Goal: Book appointment/travel/reservation

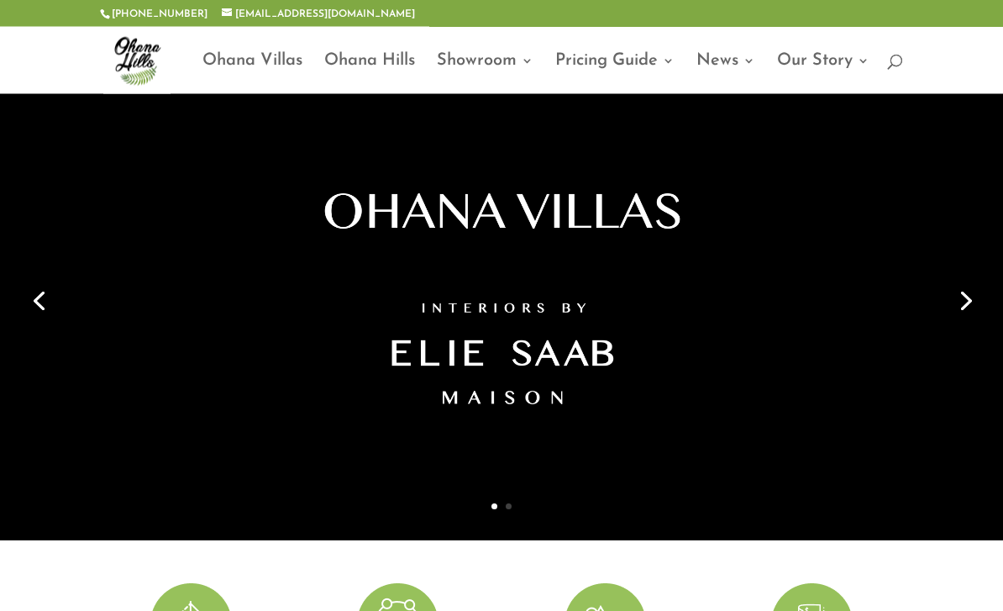
scroll to position [25, 0]
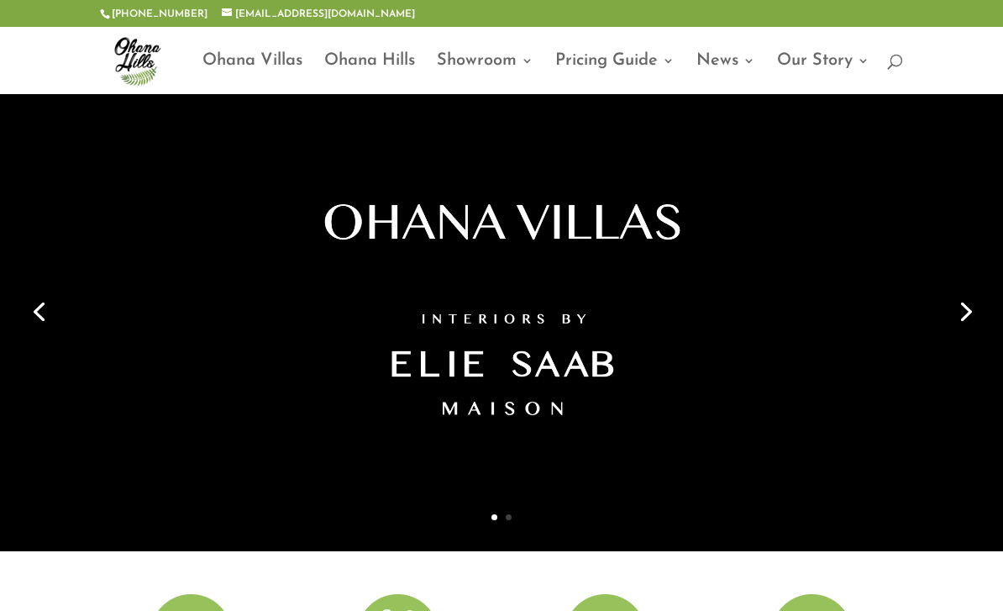
click at [972, 306] on link "Next" at bounding box center [964, 310] width 40 height 40
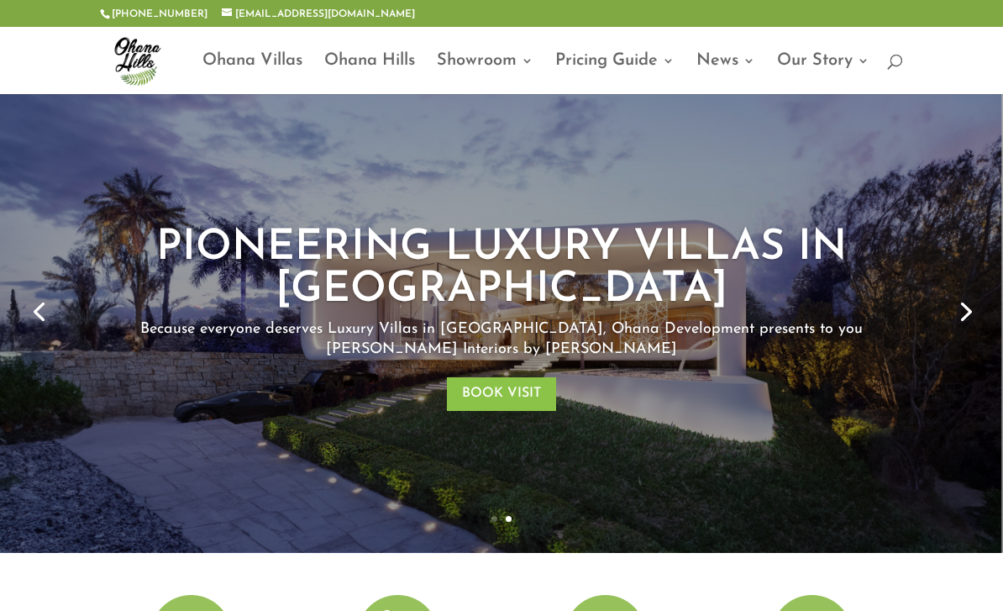
click at [961, 311] on link "Next" at bounding box center [964, 310] width 40 height 40
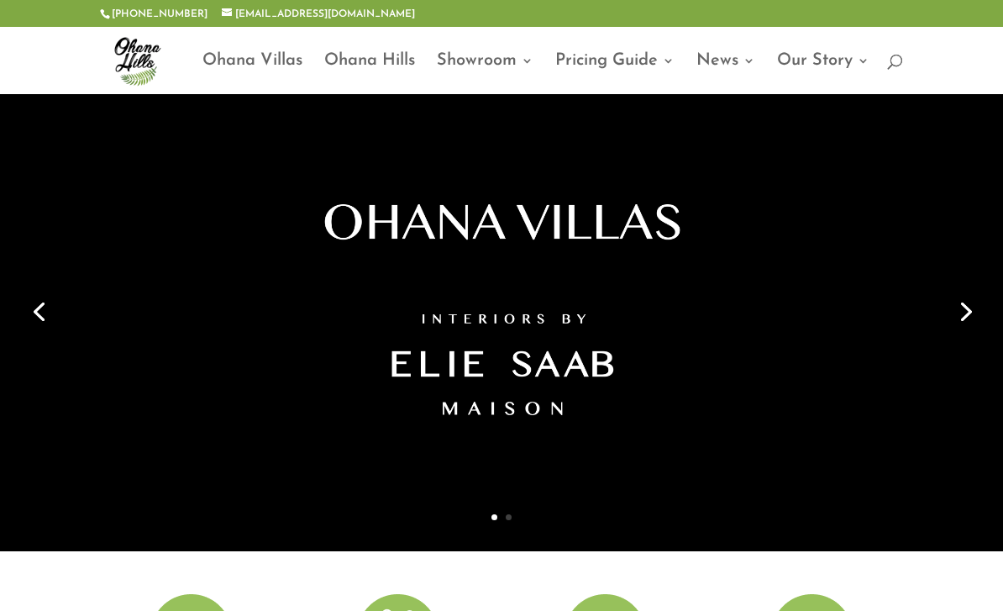
click at [966, 313] on link "Next" at bounding box center [964, 310] width 40 height 40
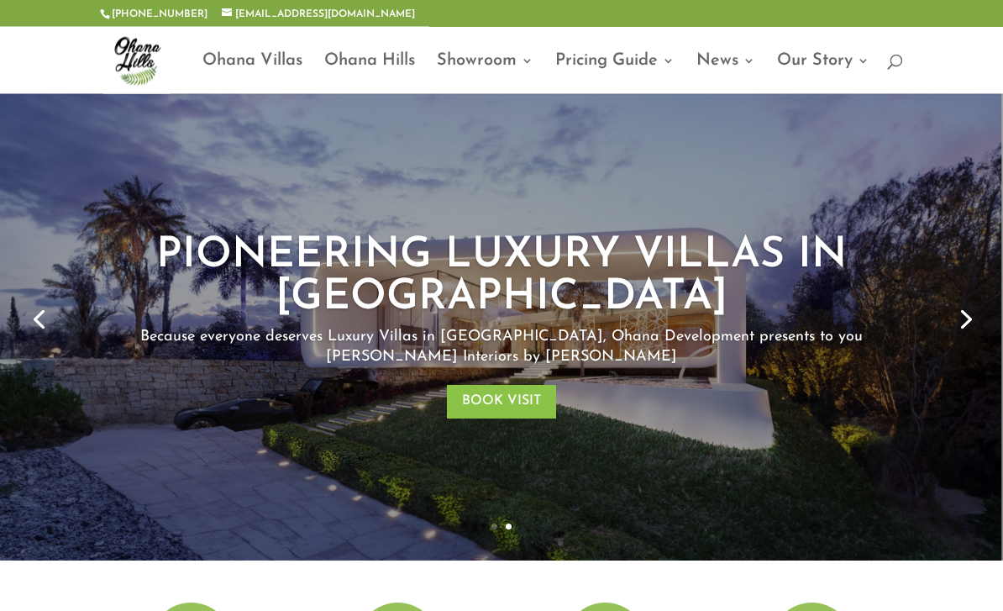
scroll to position [18, 0]
click at [249, 59] on link "Ohana Villas" at bounding box center [252, 74] width 100 height 39
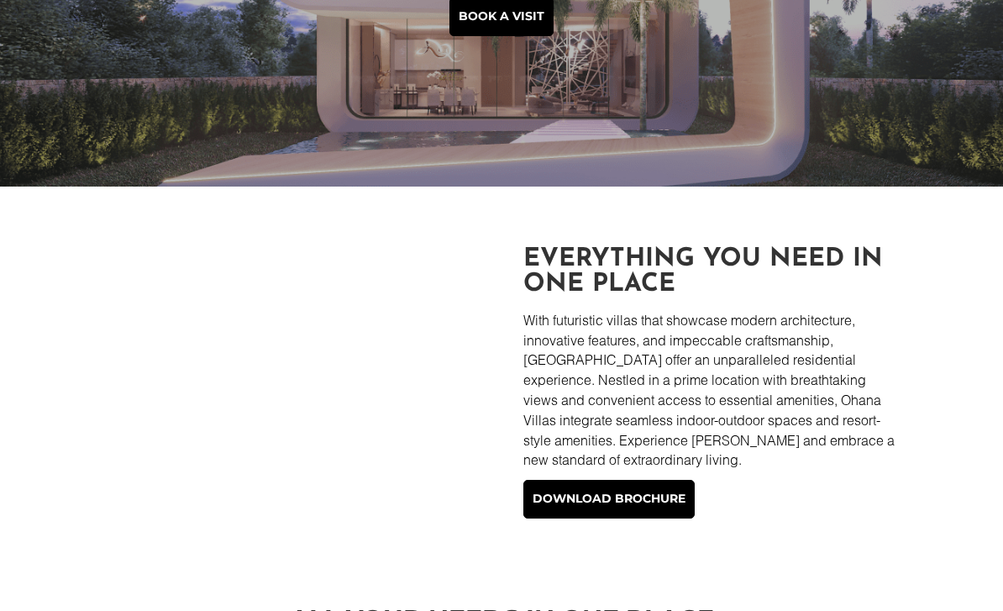
scroll to position [278, 0]
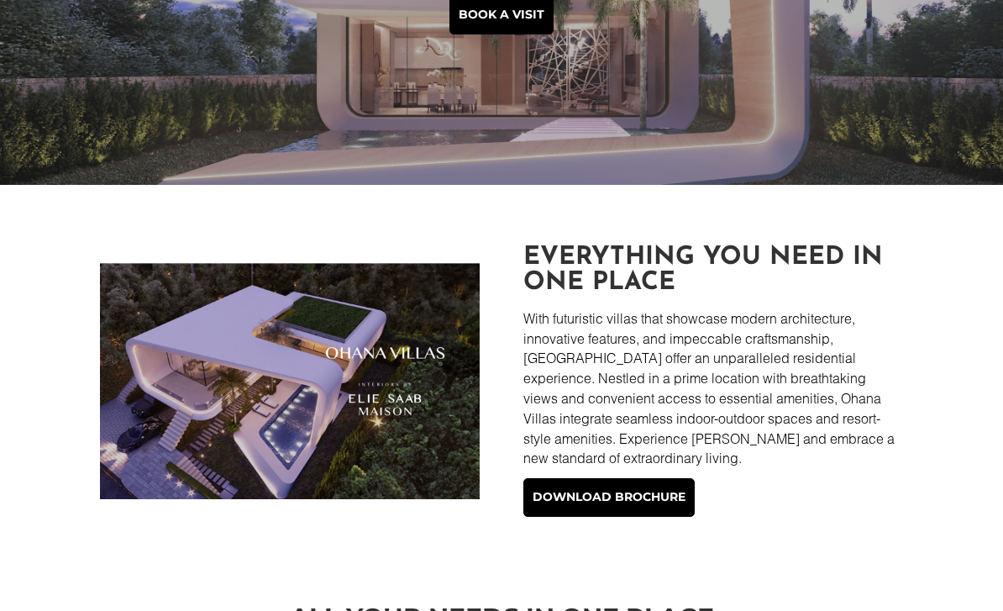
click at [302, 395] on img at bounding box center [289, 381] width 379 height 236
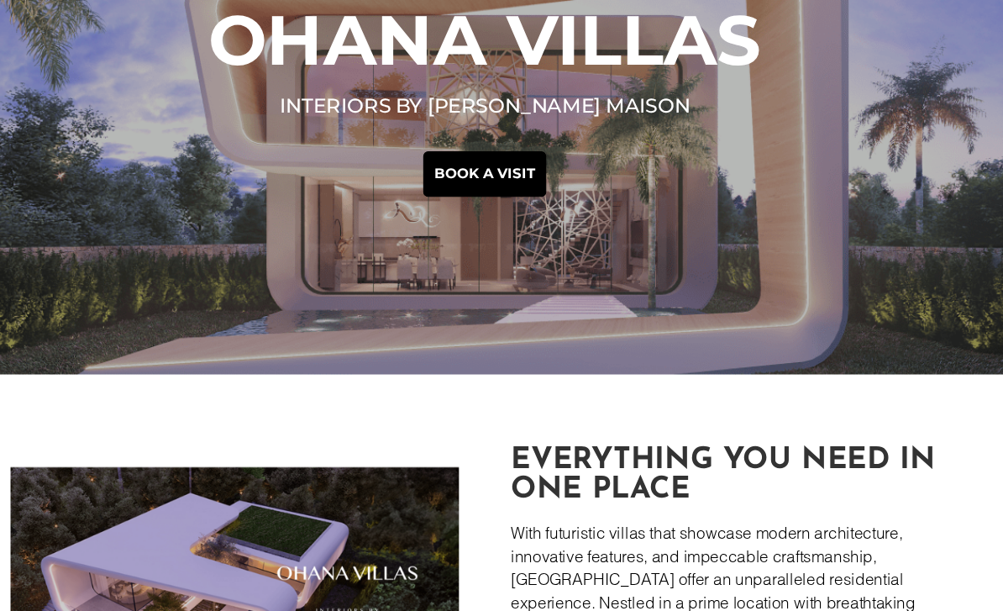
scroll to position [145, 0]
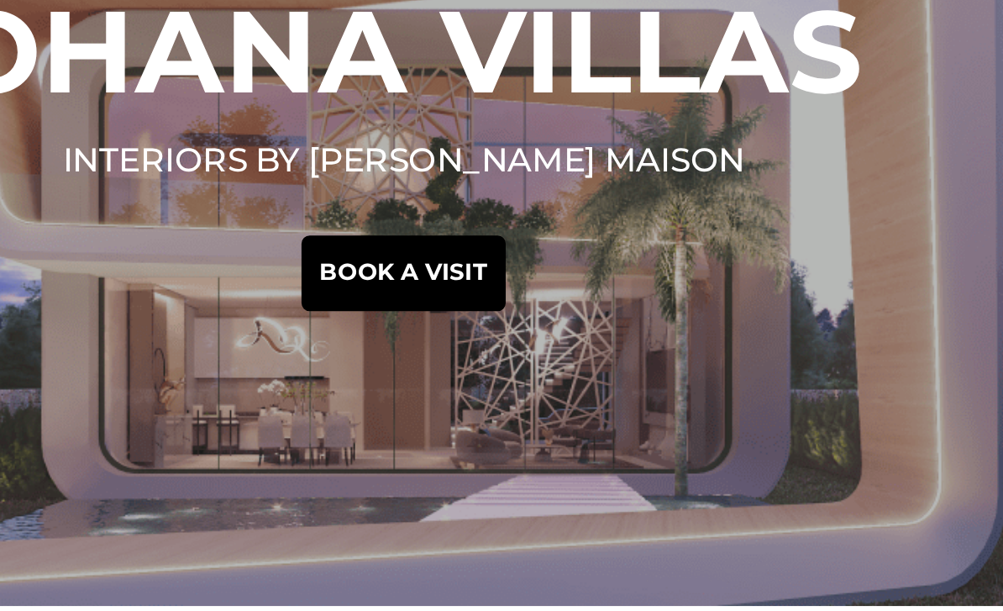
click at [449, 132] on link "Book a visit" at bounding box center [501, 148] width 104 height 39
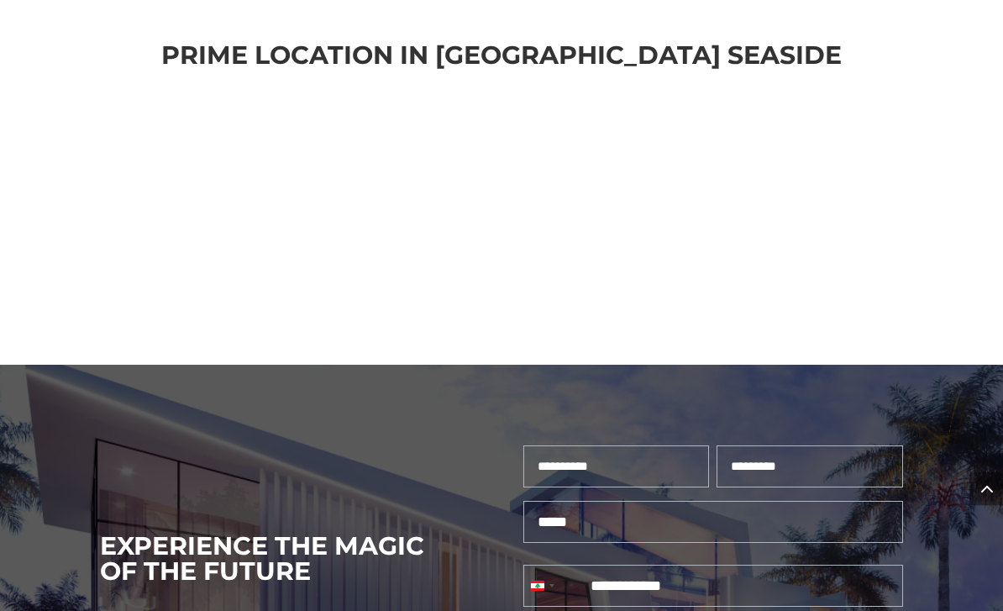
scroll to position [3849, 0]
click at [612, 445] on input "First" at bounding box center [616, 466] width 186 height 42
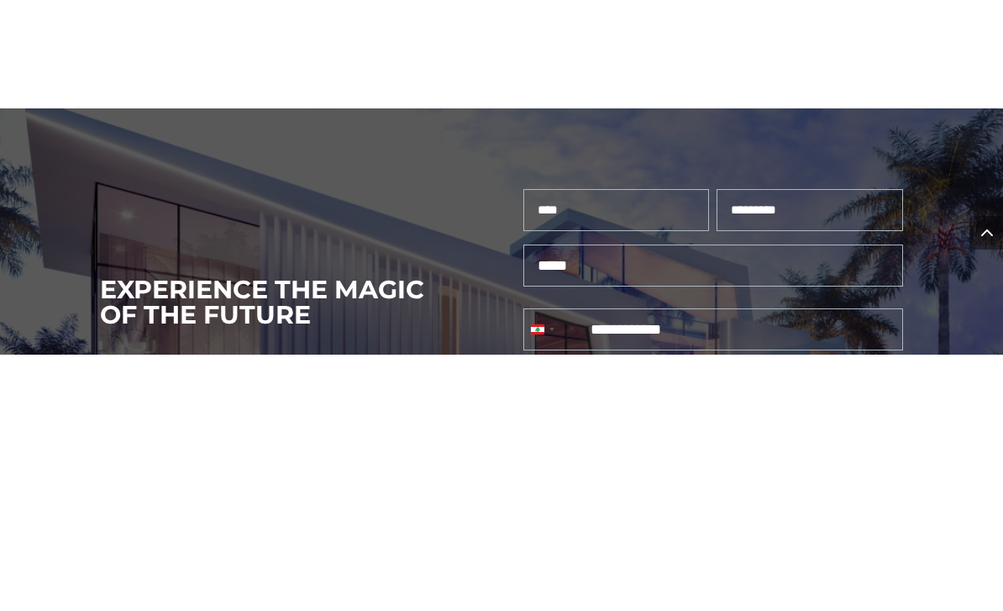
type input "****"
click at [799, 445] on input "Last" at bounding box center [810, 466] width 186 height 42
type input "******"
click at [617, 501] on input "Email (Required)" at bounding box center [712, 522] width 379 height 42
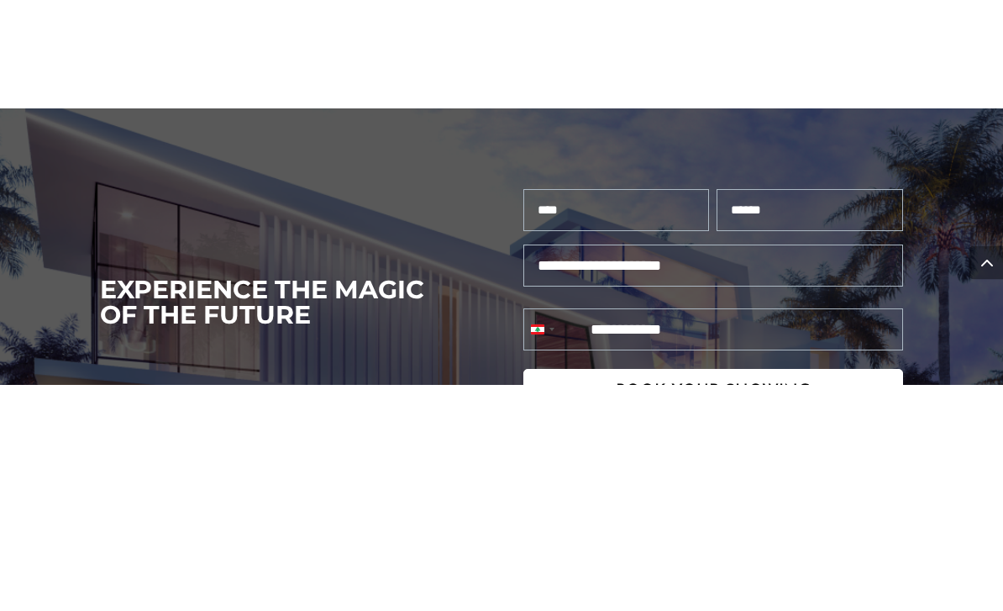
scroll to position [3883, 0]
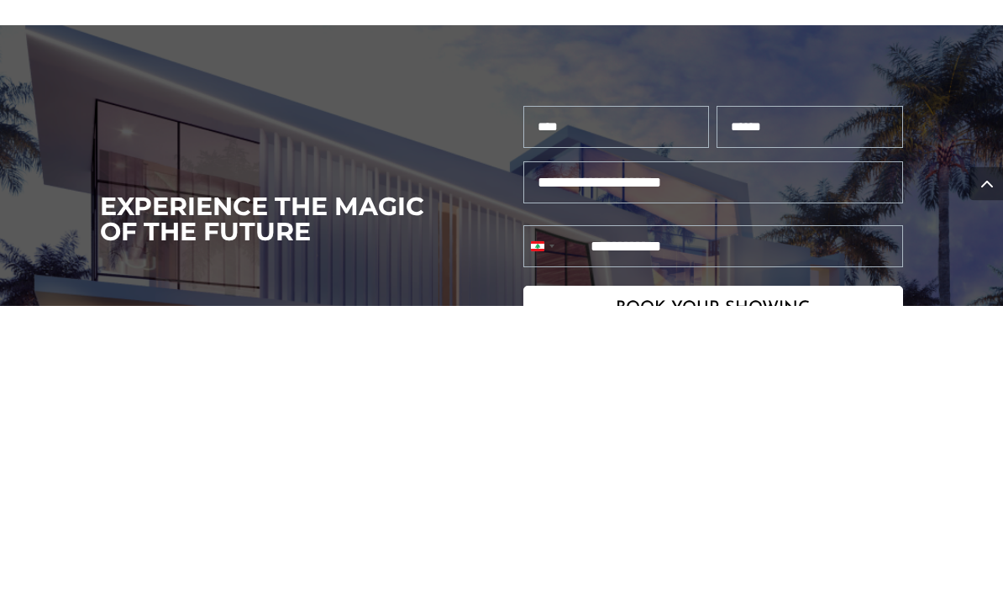
type input "**********"
click at [739, 531] on input "Phone (Required)" at bounding box center [712, 552] width 379 height 42
type input "*******"
click at [727, 606] on span "Book Your Showing" at bounding box center [713, 614] width 195 height 17
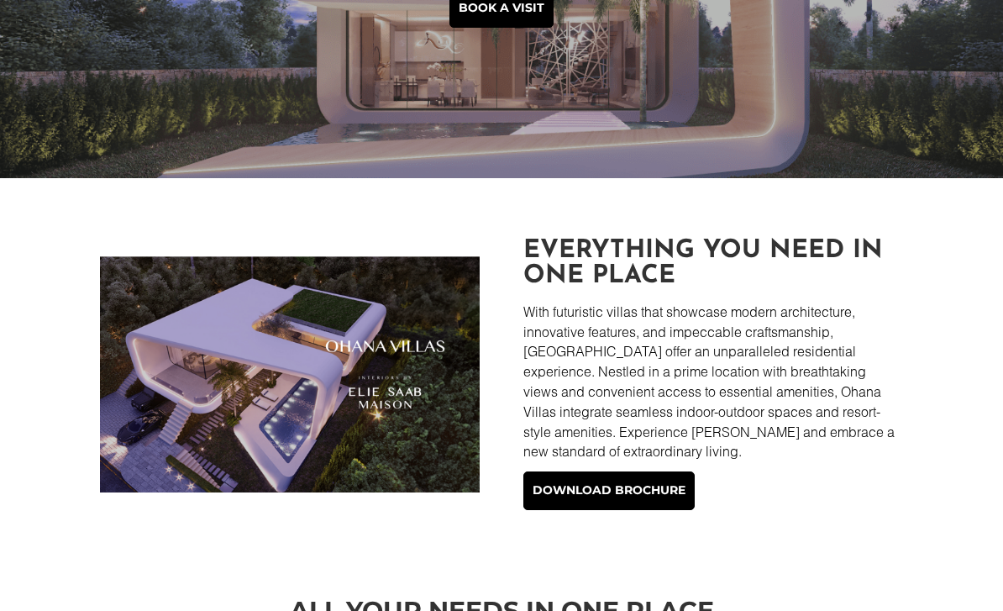
scroll to position [0, 0]
